Goal: Transaction & Acquisition: Purchase product/service

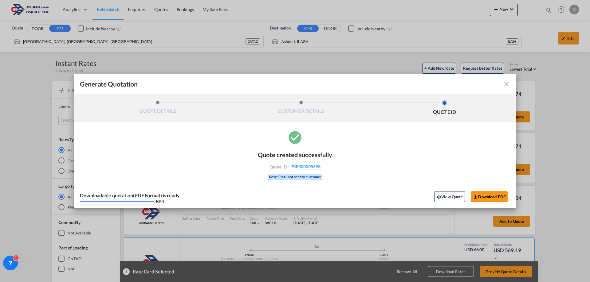
click at [505, 82] on md-icon "icon-close fg-AAA8AD cursor m-0" at bounding box center [505, 83] width 7 height 7
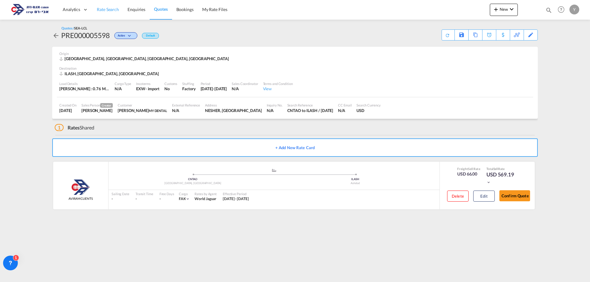
click at [104, 6] on link "Rate Search" at bounding box center [107, 10] width 31 height 20
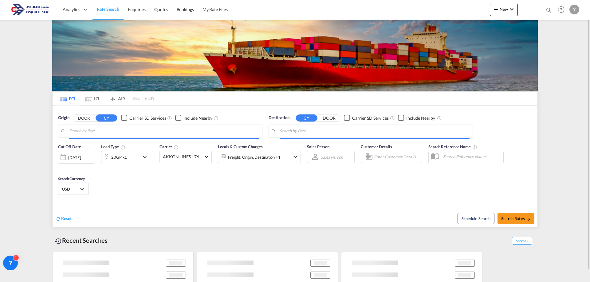
type input "[GEOGRAPHIC_DATA], [GEOGRAPHIC_DATA]"
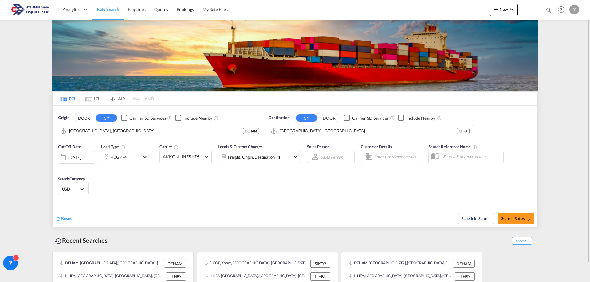
click at [95, 96] on md-tab-item "LCL" at bounding box center [92, 99] width 25 height 14
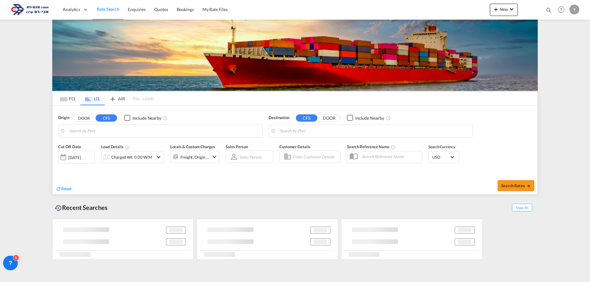
type input "[GEOGRAPHIC_DATA], [GEOGRAPHIC_DATA], [GEOGRAPHIC_DATA]"
type input "Ashdod, ILASH"
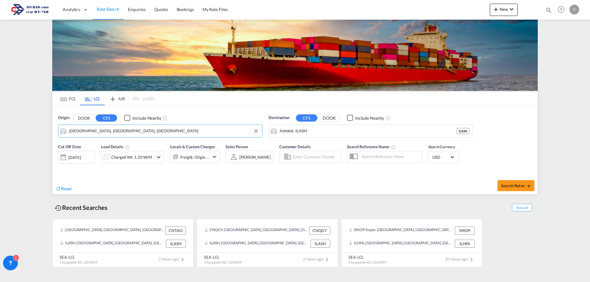
drag, startPoint x: 114, startPoint y: 131, endPoint x: 75, endPoint y: 137, distance: 38.8
click at [75, 137] on md-autocomplete-wrap "[GEOGRAPHIC_DATA], [GEOGRAPHIC_DATA], [GEOGRAPHIC_DATA]" at bounding box center [164, 133] width 190 height 12
click at [102, 132] on input "[GEOGRAPHIC_DATA], [GEOGRAPHIC_DATA], [GEOGRAPHIC_DATA]" at bounding box center [164, 131] width 190 height 9
click at [98, 132] on input "[GEOGRAPHIC_DATA], [GEOGRAPHIC_DATA], [GEOGRAPHIC_DATA]" at bounding box center [164, 131] width 190 height 9
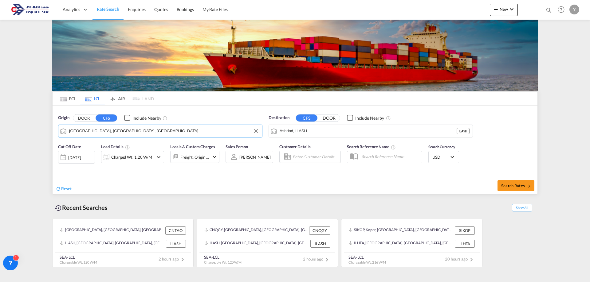
click at [97, 132] on input "[GEOGRAPHIC_DATA], [GEOGRAPHIC_DATA], [GEOGRAPHIC_DATA]" at bounding box center [164, 131] width 190 height 9
type input "ח"
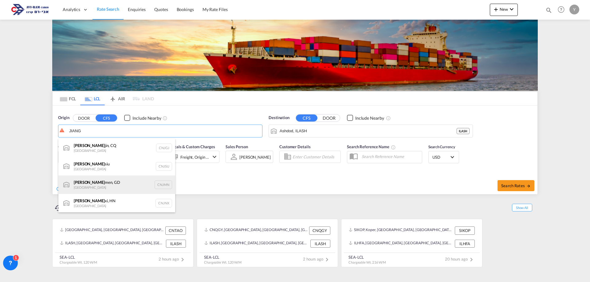
click at [91, 182] on div "[PERSON_NAME] men, GD [GEOGRAPHIC_DATA] CNJMN" at bounding box center [116, 185] width 117 height 18
type input "Jiangmen, GD, CNJMN"
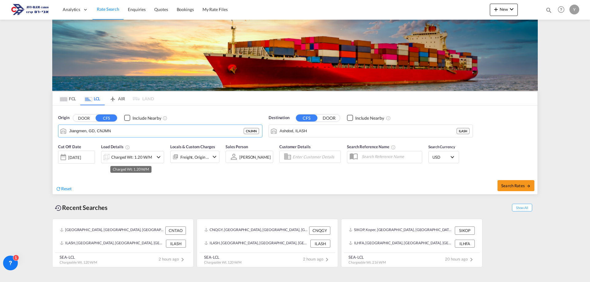
click at [130, 154] on div "Charged Wt: 1.20 W/M" at bounding box center [131, 157] width 41 height 9
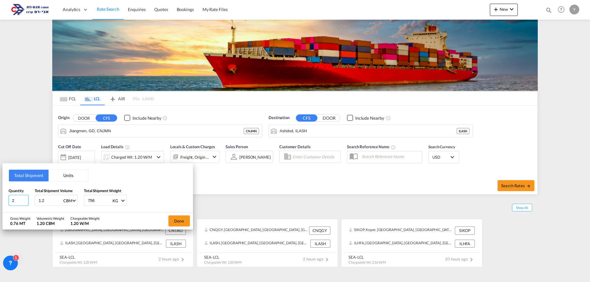
drag, startPoint x: 15, startPoint y: 201, endPoint x: -14, endPoint y: 201, distance: 29.2
click at [0, 201] on html "Analytics Dashboard Rate Search Enquiries Quotes Bookings" at bounding box center [295, 141] width 590 height 282
type input "1"
drag, startPoint x: 48, startPoint y: 200, endPoint x: 27, endPoint y: 204, distance: 21.8
click at [27, 204] on div "Quantity 1 Total Shipment Volume 1.2 CBM CBM CFT Total Shipment Weight 756 KG K…" at bounding box center [98, 197] width 178 height 18
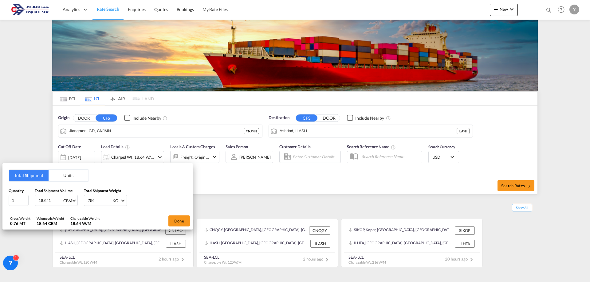
type input "18.641"
drag, startPoint x: 100, startPoint y: 201, endPoint x: 68, endPoint y: 202, distance: 31.9
click at [68, 202] on div "Quantity 1 Total Shipment Volume 18.641 CBM CBM CFT Total Shipment Weight 756 K…" at bounding box center [98, 197] width 178 height 18
type input "1614"
click at [174, 220] on button "Done" at bounding box center [178, 221] width 21 height 11
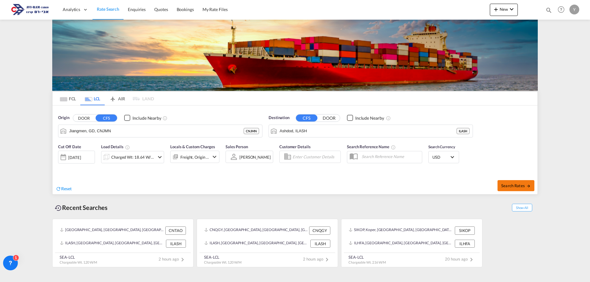
click at [501, 187] on button "Search Rates" at bounding box center [515, 185] width 37 height 11
type input "CNJMN to ILASH / [DATE]"
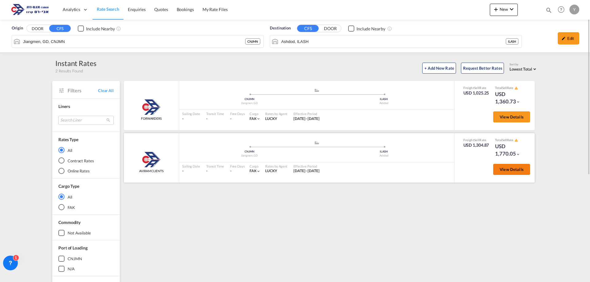
click at [523, 172] on button "View Details" at bounding box center [511, 169] width 37 height 11
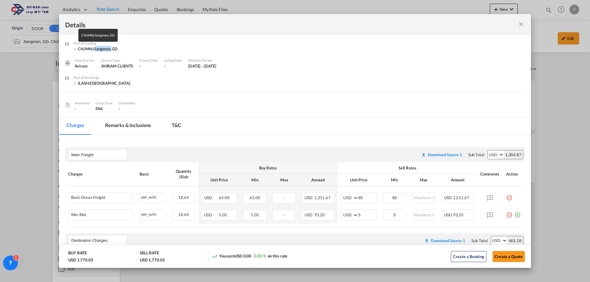
drag, startPoint x: 110, startPoint y: 49, endPoint x: 93, endPoint y: 51, distance: 16.9
click at [93, 51] on div "CNJMN/Jiangmen, GD" at bounding box center [97, 49] width 49 height 6
copy div "Jiangmen"
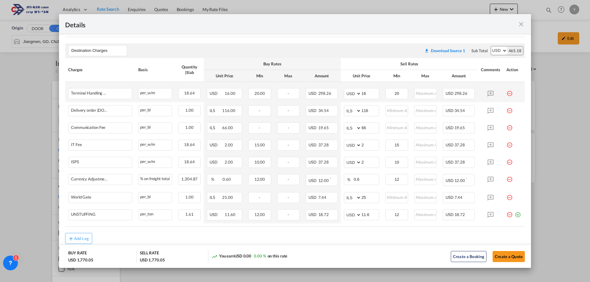
scroll to position [208, 0]
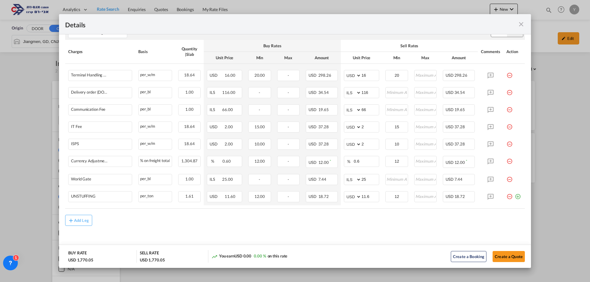
click at [522, 28] on md-icon "icon-close fg-AAA8AD m-0 cursor" at bounding box center [520, 24] width 7 height 7
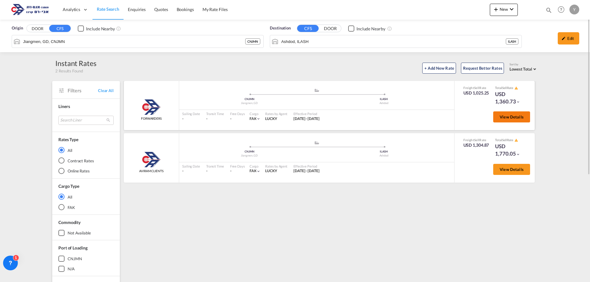
click at [511, 122] on button "View Details" at bounding box center [511, 116] width 37 height 11
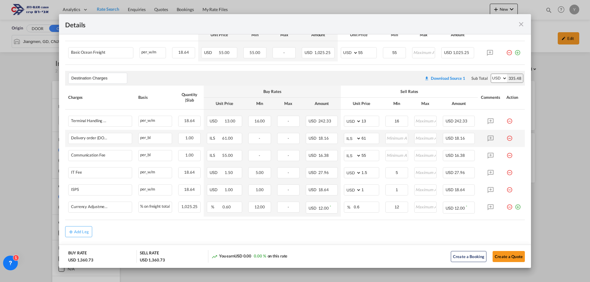
scroll to position [157, 0]
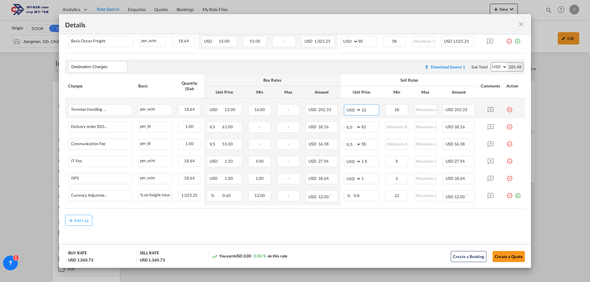
drag, startPoint x: 363, startPoint y: 109, endPoint x: 357, endPoint y: 109, distance: 6.5
click at [357, 109] on md-input-container "AED AFN ALL AMD ANG AOA ARS AUD AWG AZN BAM BBD BDT BGN BHD BIF BMD BND [PERSON…" at bounding box center [361, 109] width 35 height 11
click at [355, 211] on air-lcl-rate-modification "Main Freight Please enter leg name Leg Name Already Exists Download Source 1 Su…" at bounding box center [294, 105] width 459 height 241
drag, startPoint x: 365, startPoint y: 109, endPoint x: 357, endPoint y: 110, distance: 7.1
click at [357, 110] on md-input-container "AED AFN ALL AMD ANG AOA ARS AUD AWG AZN BAM BBD BDT BGN BHD BIF BMD BND [PERSON…" at bounding box center [361, 109] width 35 height 11
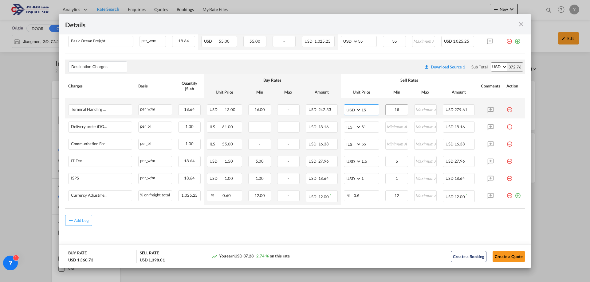
type input "15"
drag, startPoint x: 401, startPoint y: 109, endPoint x: 385, endPoint y: 113, distance: 17.1
click at [386, 113] on input "16" at bounding box center [396, 109] width 21 height 9
type input "15"
drag, startPoint x: 365, startPoint y: 128, endPoint x: 355, endPoint y: 130, distance: 9.9
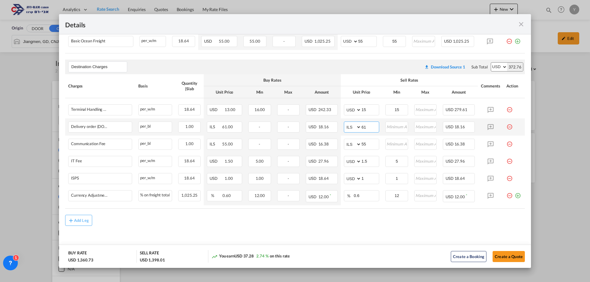
click at [355, 130] on md-input-container "AED AFN ALL AMD ANG AOA ARS AUD AWG AZN BAM BBD BDT BGN BHD BIF BMD BND [PERSON…" at bounding box center [361, 127] width 35 height 11
type input "116"
click at [358, 148] on md-input-container "AED AFN ALL AMD ANG AOA ARS AUD AWG AZN BAM BBD BDT BGN BHD BIF BMD BND [PERSON…" at bounding box center [361, 144] width 35 height 11
drag, startPoint x: 363, startPoint y: 146, endPoint x: 356, endPoint y: 146, distance: 7.7
click at [356, 146] on md-input-container "AED AFN ALL AMD ANG AOA ARS AUD AWG AZN BAM BBD BDT BGN BHD BIF BMD BND [PERSON…" at bounding box center [361, 144] width 35 height 11
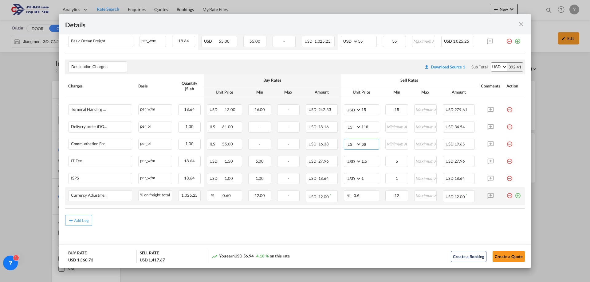
type input "66"
click at [514, 194] on md-icon "icon-plus-circle-outline green-400-fg" at bounding box center [517, 193] width 6 height 6
type input "Y"
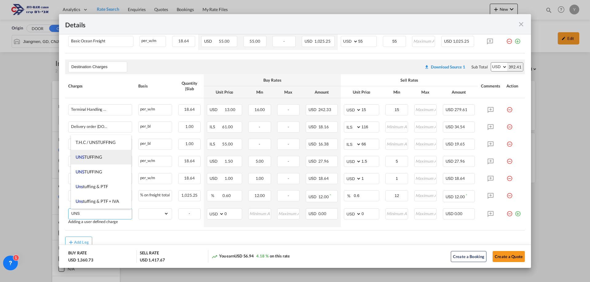
click at [91, 157] on span "UNS TUFFING" at bounding box center [89, 156] width 26 height 5
type input "UNSTUFFING"
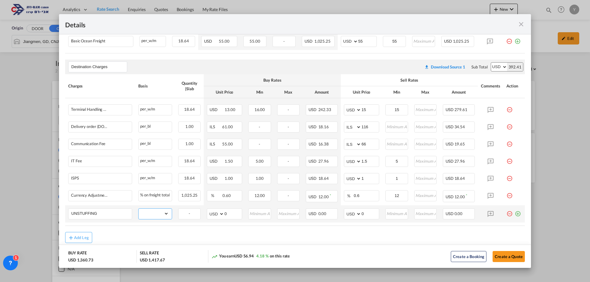
click at [160, 219] on select "gross_weight volumetric_weight per_shipment per_bl per_km per_hawb per_kg flat …" at bounding box center [153, 214] width 30 height 10
select select "per_ton"
click at [138, 209] on select "gross_weight volumetric_weight per_shipment per_bl per_km per_hawb per_kg flat …" at bounding box center [153, 214] width 30 height 10
click at [386, 213] on input "Port of ..." at bounding box center [396, 213] width 21 height 9
type input "12"
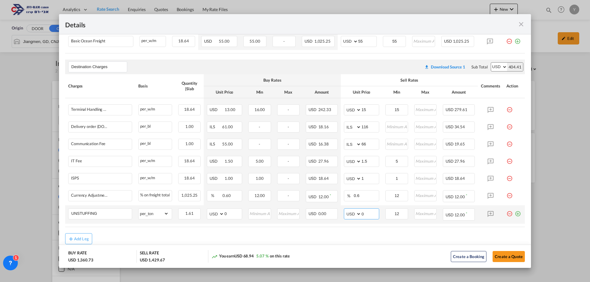
drag, startPoint x: 366, startPoint y: 214, endPoint x: 359, endPoint y: 215, distance: 6.8
click at [361, 215] on input "0" at bounding box center [370, 213] width 18 height 9
type input "11.6"
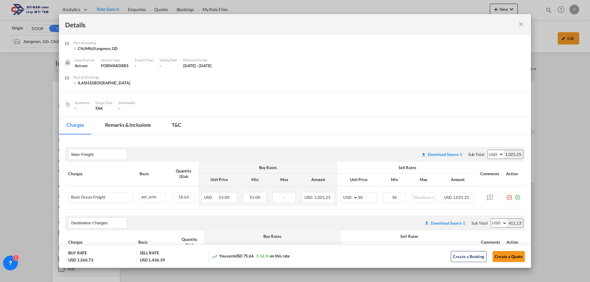
scroll to position [0, 0]
drag, startPoint x: 499, startPoint y: 251, endPoint x: 490, endPoint y: 245, distance: 11.0
click at [499, 251] on button "Create a Quote" at bounding box center [508, 256] width 32 height 11
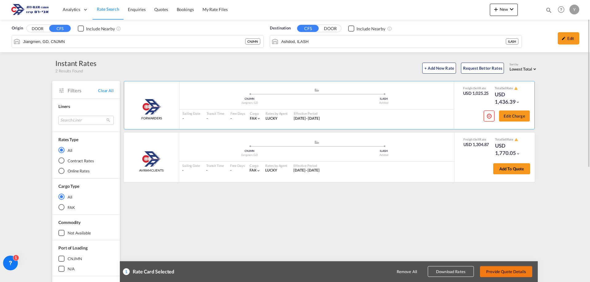
click at [505, 269] on button "Provide Quote Details" at bounding box center [506, 271] width 52 height 11
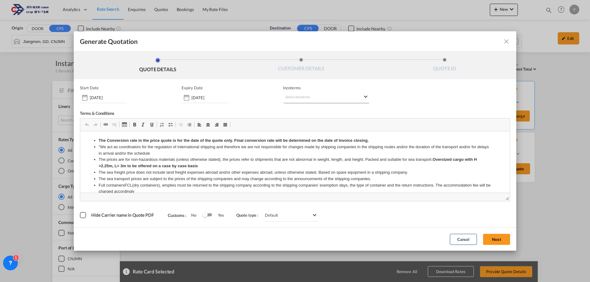
click at [309, 98] on md-select "Select Incoterms CPT - export Carrier Paid to FCA - import Free Carrier FOB - i…" at bounding box center [326, 97] width 86 height 11
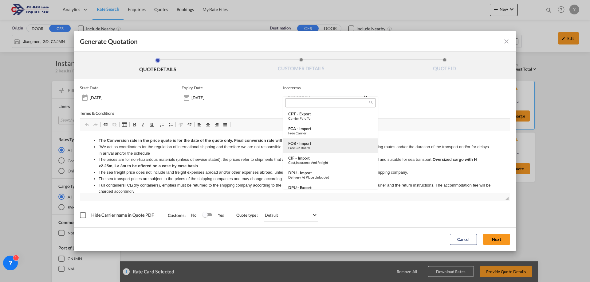
click at [317, 142] on div "FOB - import" at bounding box center [330, 143] width 84 height 5
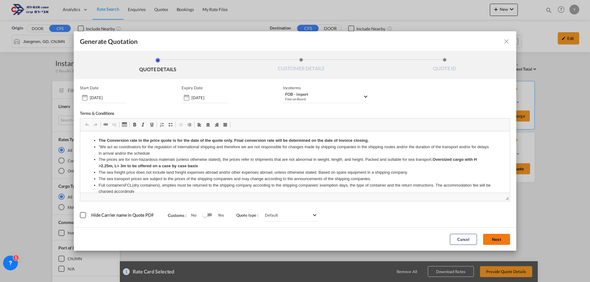
click at [491, 237] on button "Next" at bounding box center [496, 239] width 27 height 11
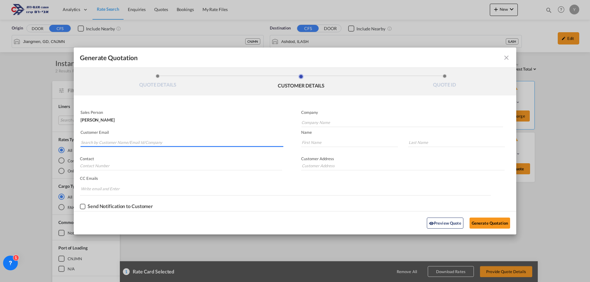
click at [88, 144] on input "Search by Customer Name/Email Id/Company" at bounding box center [182, 142] width 202 height 9
type input "[PERSON_NAME]"
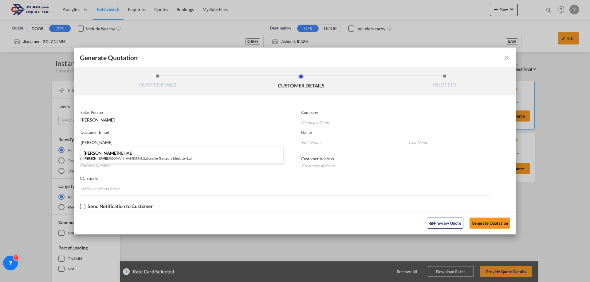
drag, startPoint x: 104, startPoint y: 139, endPoint x: 45, endPoint y: 145, distance: 59.9
click at [45, 145] on div "Generate Quotation QUOTE DETAILS CUSTOMER DETAILS QUOTE ID Start Date [DATE] Ex…" at bounding box center [295, 141] width 590 height 282
click at [320, 119] on input "Company Name" at bounding box center [401, 122] width 201 height 9
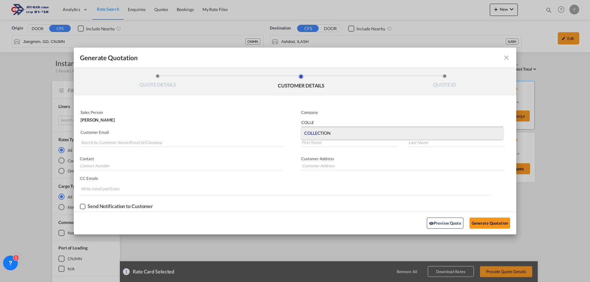
click at [333, 136] on div "COLLE CTION" at bounding box center [402, 133] width 202 height 12
type input "COLLECTION"
type input "."
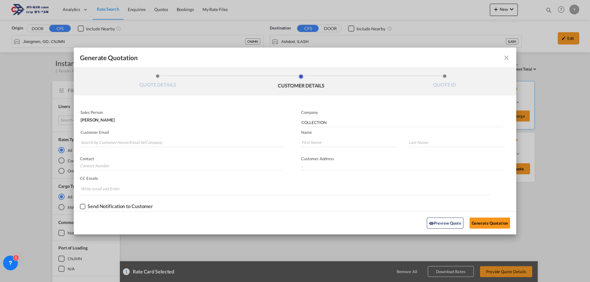
click at [98, 138] on md-autocomplete-wrap "Generate QuotationQUOTE ..." at bounding box center [181, 141] width 203 height 12
click at [98, 139] on input "Search by Customer Name/Email Id/Company" at bounding box center [182, 142] width 202 height 9
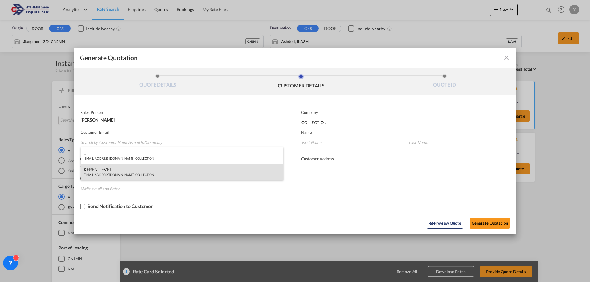
click at [109, 172] on div "KEREN .TEVET [EMAIL_ADDRESS][DOMAIN_NAME] | COLLECTION" at bounding box center [181, 172] width 203 height 17
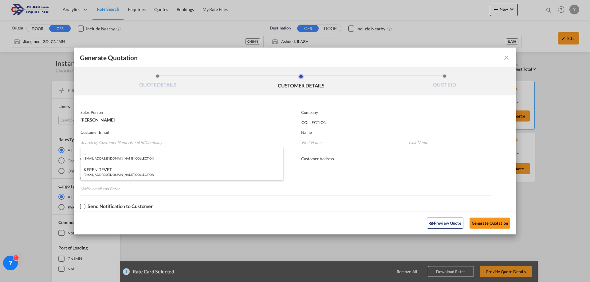
type input "[EMAIL_ADDRESS][DOMAIN_NAME]"
type input "KEREN"
type input ".TEVET"
type input "."
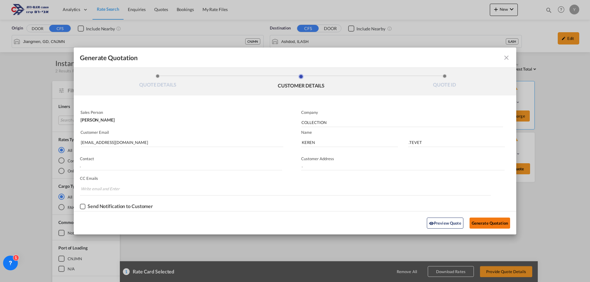
click at [487, 220] on button "Generate Quotation" at bounding box center [489, 223] width 41 height 11
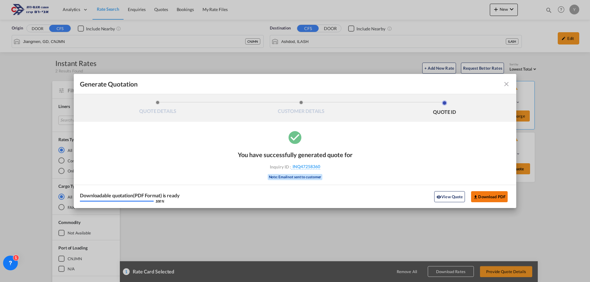
click at [500, 197] on button "Download PDF" at bounding box center [489, 196] width 37 height 11
click at [517, 85] on div "Generate Quotation QUOTE DETAILS CUSTOMER DETAILS QUOTE ID Start Date [DATE] Ex…" at bounding box center [295, 141] width 590 height 282
click at [508, 86] on md-icon "icon-close fg-AAA8AD cursor m-0" at bounding box center [505, 83] width 7 height 7
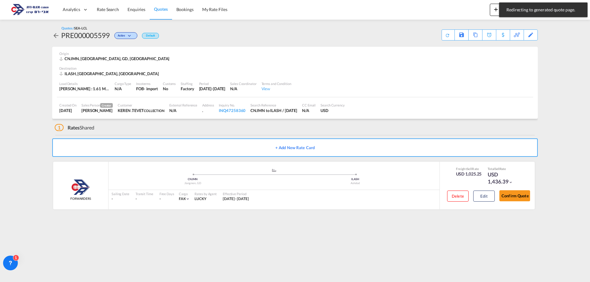
click at [155, 7] on span "Quotes" at bounding box center [161, 8] width 14 height 5
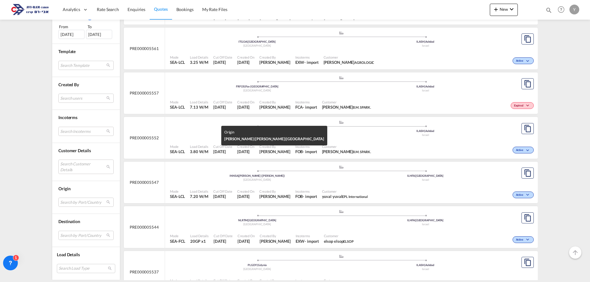
scroll to position [491, 0]
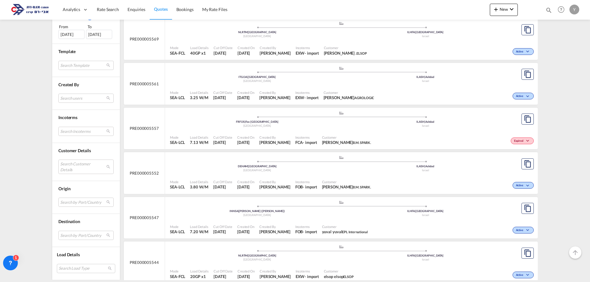
click at [150, 86] on span "PRE000005561" at bounding box center [144, 84] width 29 height 6
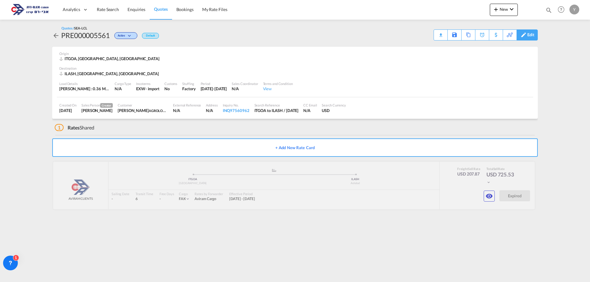
click at [529, 38] on div "Edit" at bounding box center [530, 35] width 7 height 10
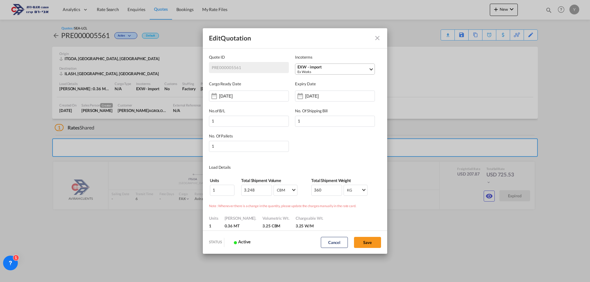
click at [324, 66] on div "EXW - import" at bounding box center [332, 67] width 71 height 5
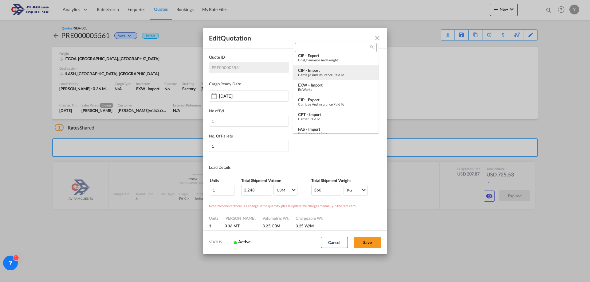
click at [324, 66] on md-option "CIP - import Carriage and Insurance Paid to" at bounding box center [335, 72] width 85 height 15
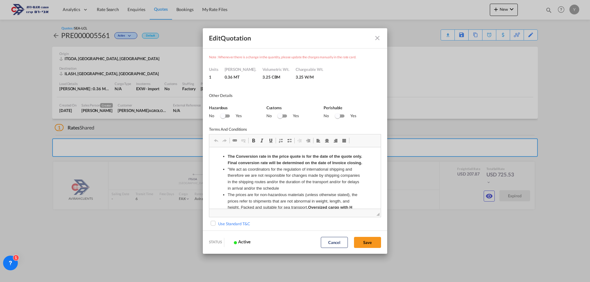
scroll to position [152, 0]
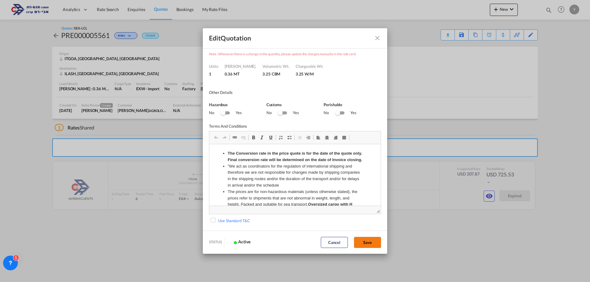
click at [366, 241] on button "Save" at bounding box center [367, 242] width 27 height 11
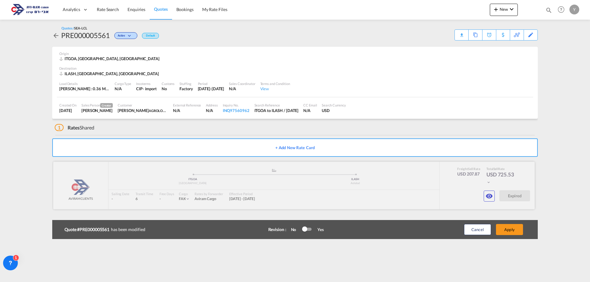
click at [301, 191] on div at bounding box center [293, 186] width 481 height 48
click at [458, 37] on div "Copy Quote" at bounding box center [468, 35] width 21 height 10
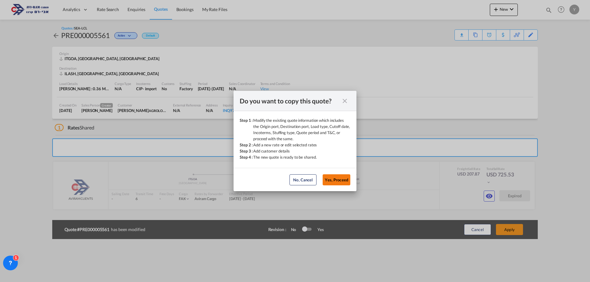
click at [328, 177] on button "Yes, Proceed" at bounding box center [336, 179] width 28 height 11
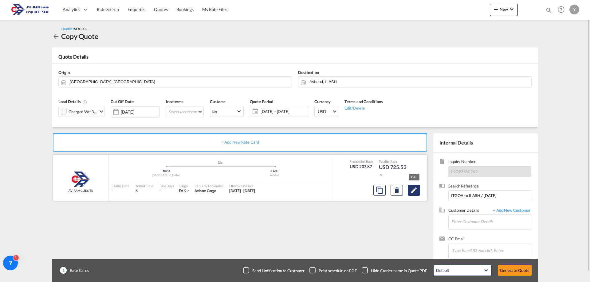
click at [414, 190] on md-icon "Edit" at bounding box center [413, 190] width 7 height 7
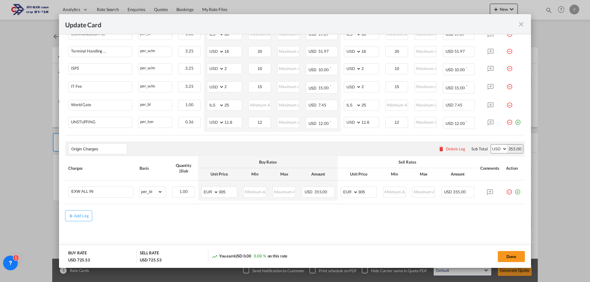
scroll to position [312, 0]
click at [363, 191] on input "305" at bounding box center [367, 191] width 18 height 9
click at [358, 189] on input "305" at bounding box center [367, 191] width 18 height 9
drag, startPoint x: 368, startPoint y: 192, endPoint x: 356, endPoint y: 193, distance: 11.7
click at [358, 193] on input "305" at bounding box center [367, 191] width 18 height 9
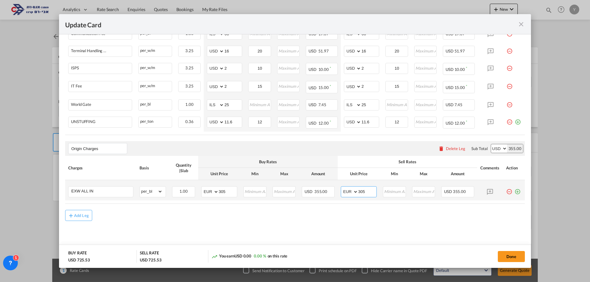
click at [368, 188] on input "305" at bounding box center [367, 191] width 18 height 9
drag, startPoint x: 350, startPoint y: 194, endPoint x: 345, endPoint y: 196, distance: 4.7
click at [345, 196] on md-input-container "AED AFN ALL AMD ANG AOA ARS AUD AWG AZN BAM BBD BDT BGN BHD BIF BMD BND [PERSON…" at bounding box center [359, 191] width 36 height 11
type input "345"
click at [517, 258] on button "Done" at bounding box center [510, 256] width 27 height 11
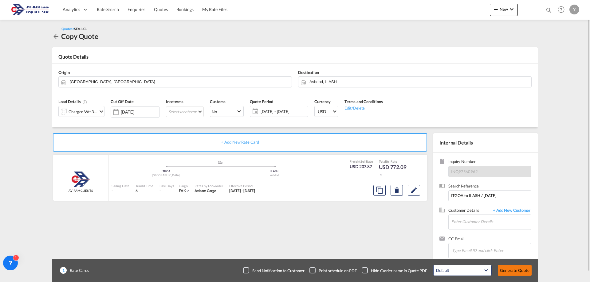
click at [515, 272] on button "Generate Quote" at bounding box center [514, 270] width 34 height 11
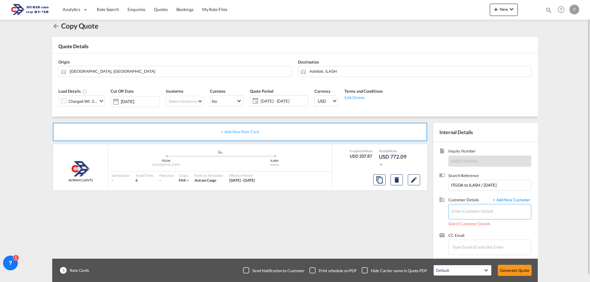
click at [464, 215] on input "Enter Customer Details" at bounding box center [491, 212] width 80 height 14
type input "ש"
type input "a"
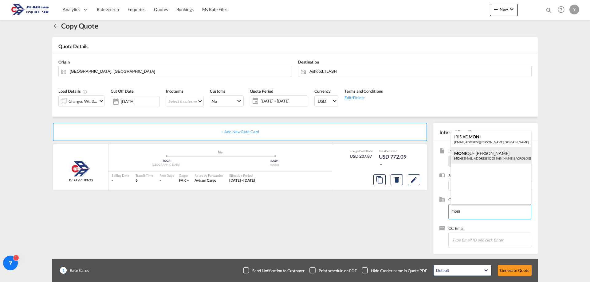
click at [509, 158] on div "MONI QUE [PERSON_NAME] [EMAIL_ADDRESS][DOMAIN_NAME] | AGROLOGIC" at bounding box center [491, 155] width 80 height 17
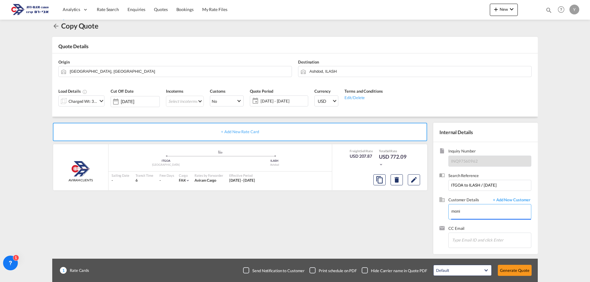
type input "AGROLOGIC, [PERSON_NAME], [PERSON_NAME][EMAIL_ADDRESS][DOMAIN_NAME]"
click at [515, 280] on div "1 Rate Cards Send Notification to Customer Print schedule on PDF Hide Carrier n…" at bounding box center [294, 270] width 485 height 23
click at [517, 272] on button "Generate Quote" at bounding box center [514, 270] width 34 height 11
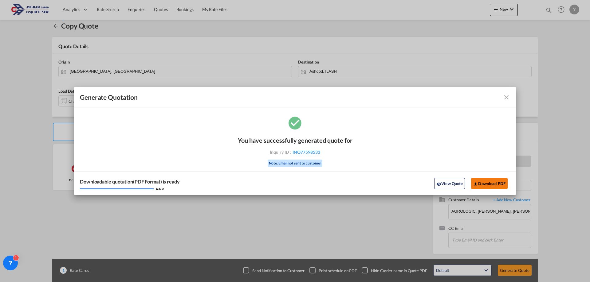
click at [487, 185] on button "Download PDF" at bounding box center [489, 183] width 37 height 11
